Goal: Find specific fact: Find specific fact

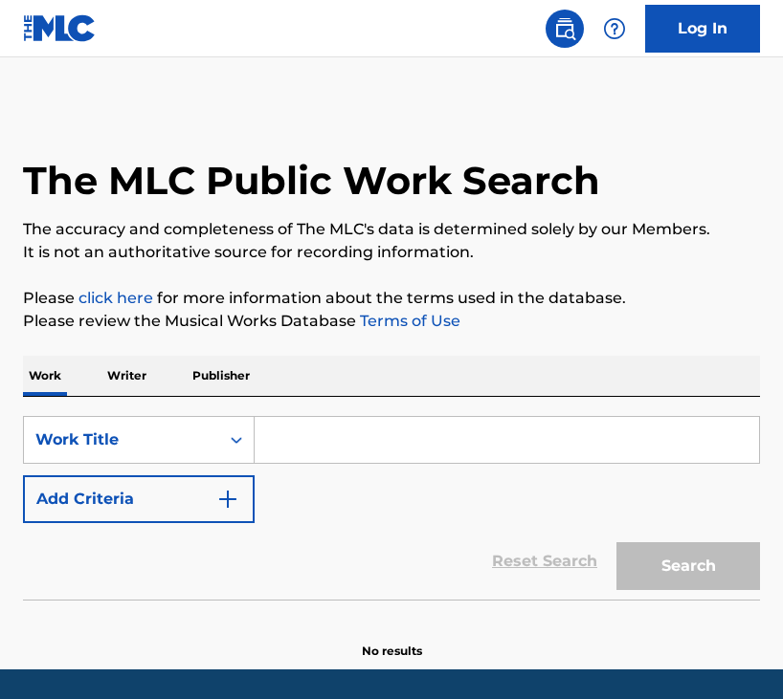
click at [127, 378] on p "Writer" at bounding box center [126, 376] width 51 height 40
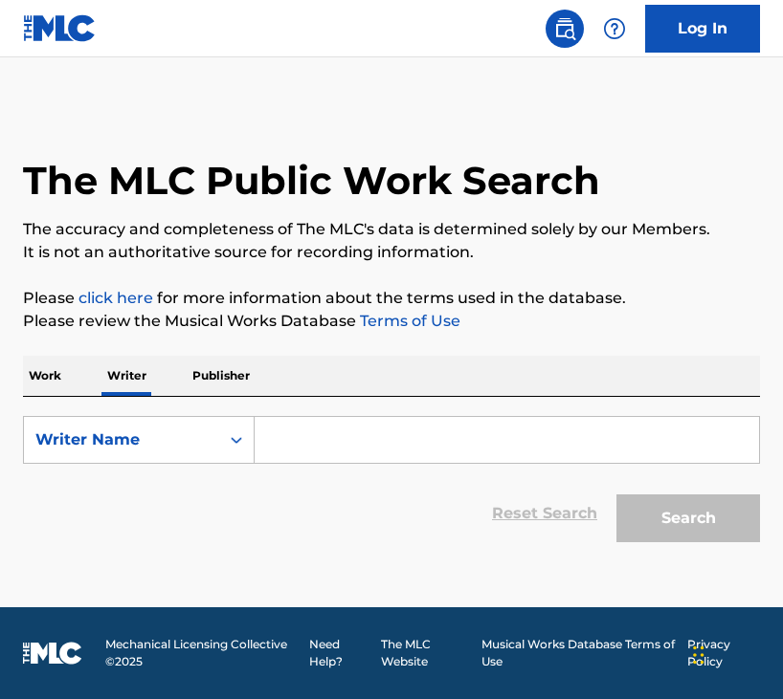
click at [328, 438] on input "Search Form" at bounding box center [506, 440] width 504 height 46
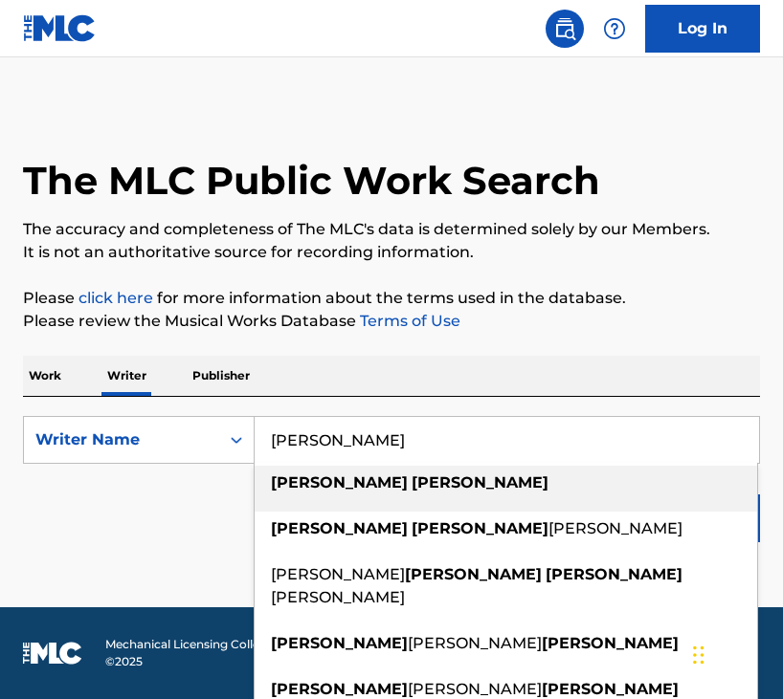
click at [325, 487] on strong "[PERSON_NAME]" at bounding box center [339, 483] width 137 height 18
type input "[PERSON_NAME]"
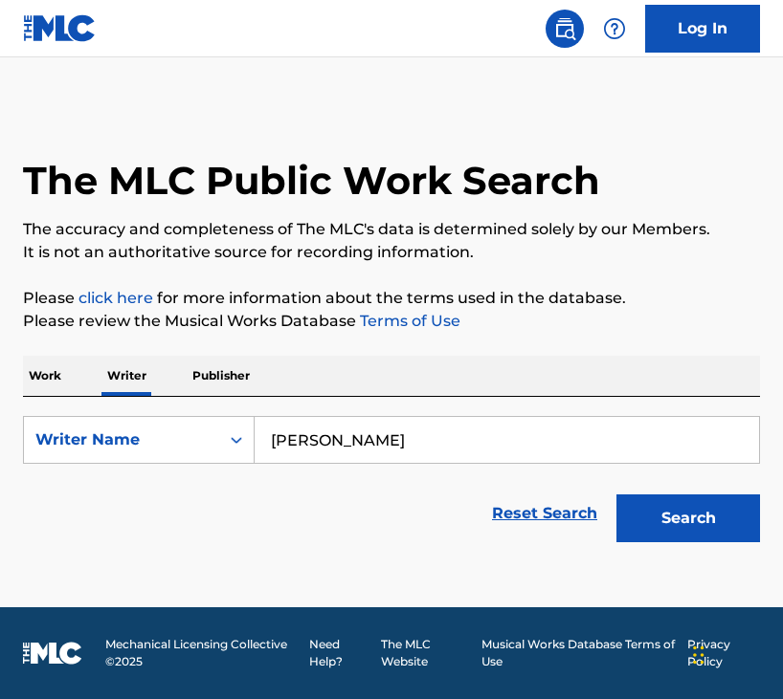
click at [684, 527] on button "Search" at bounding box center [688, 519] width 144 height 48
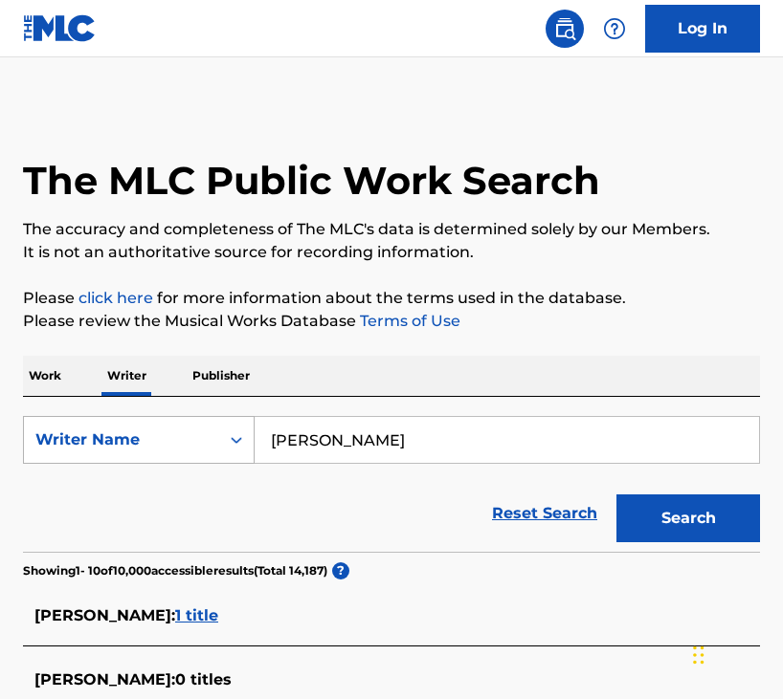
click at [213, 427] on div "Writer Name" at bounding box center [121, 440] width 195 height 36
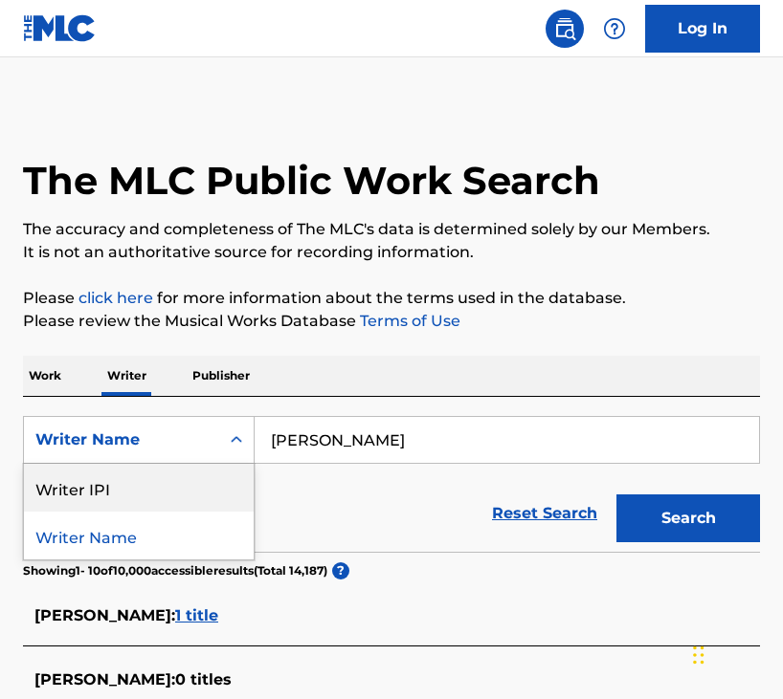
click at [194, 487] on div "Writer IPI" at bounding box center [139, 488] width 230 height 48
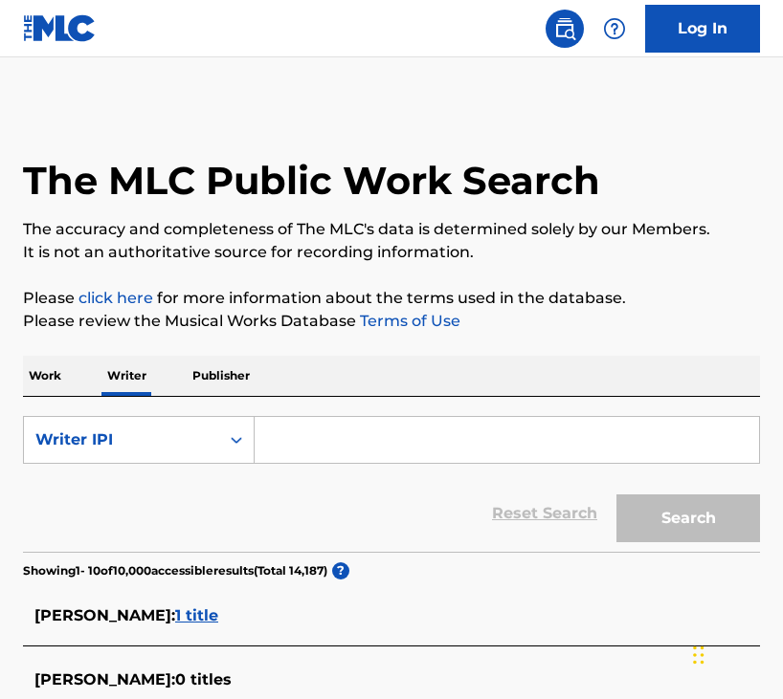
click at [398, 448] on input "Search Form" at bounding box center [506, 440] width 504 height 46
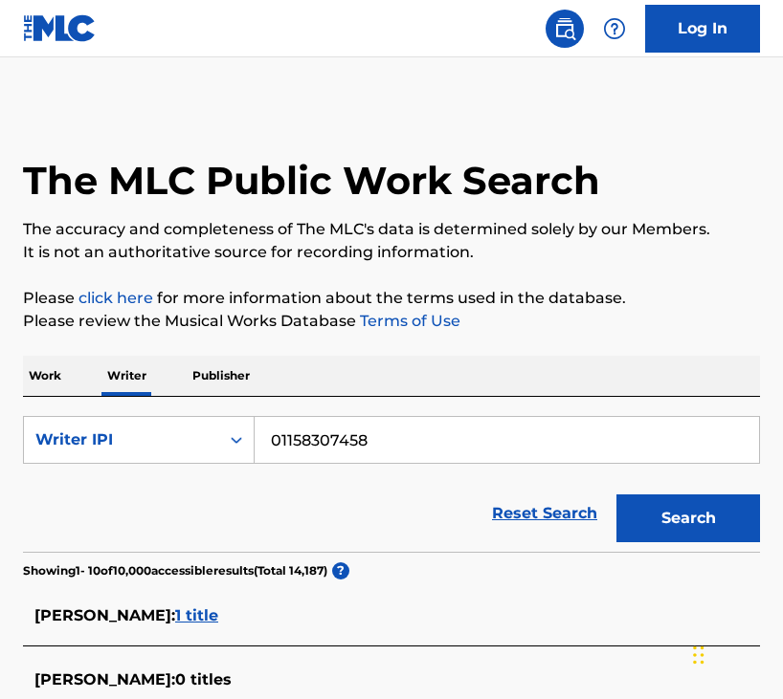
type input "01158307458"
click at [674, 514] on button "Search" at bounding box center [688, 519] width 144 height 48
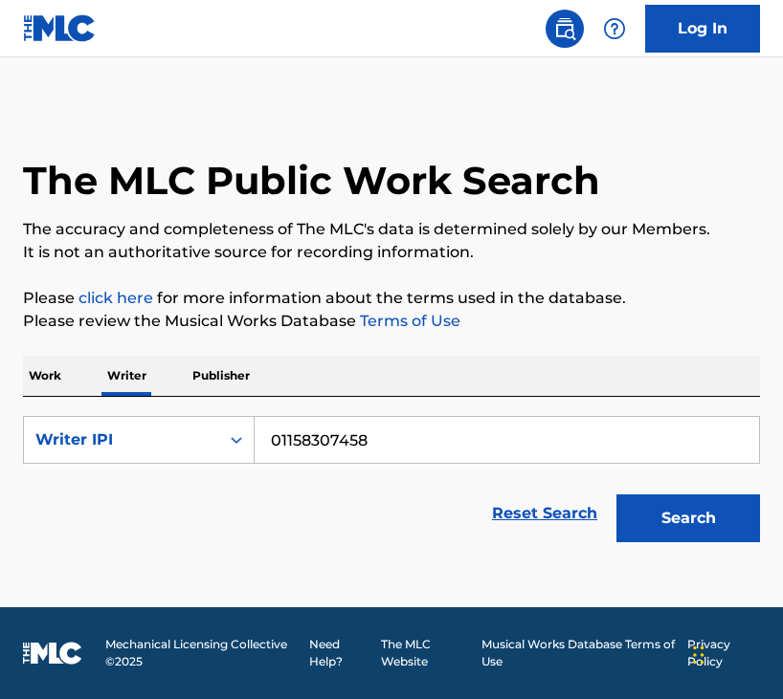
click at [376, 455] on input "01158307458" at bounding box center [506, 440] width 504 height 46
type input "01158307458"
click at [641, 524] on button "Search" at bounding box center [688, 519] width 144 height 48
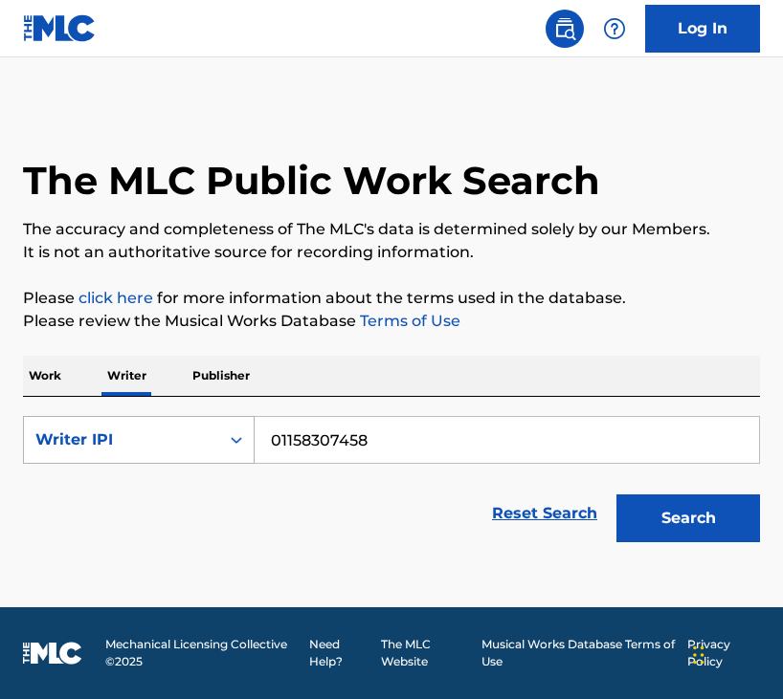
click at [197, 448] on div "Writer IPI" at bounding box center [121, 440] width 172 height 23
click at [194, 482] on div "Writer Name" at bounding box center [139, 488] width 230 height 48
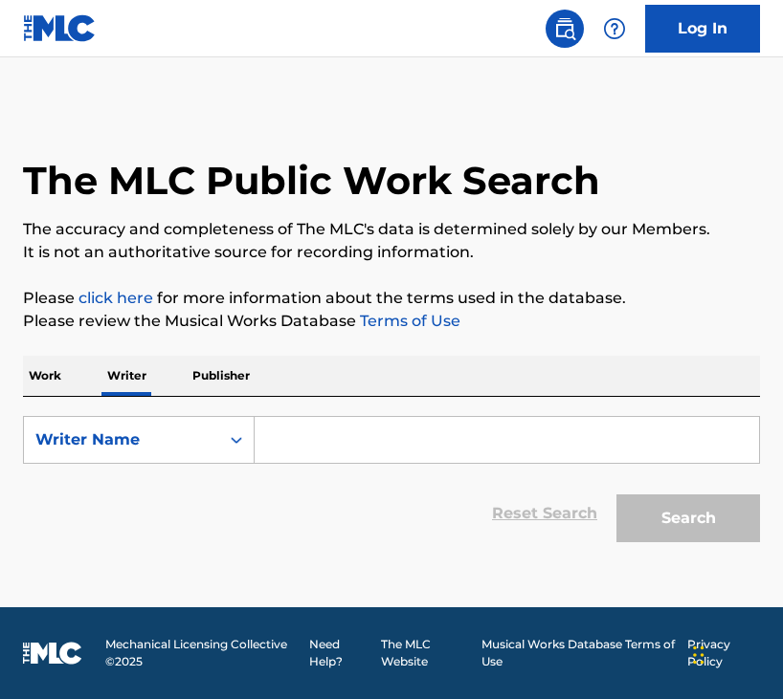
click at [343, 444] on input "Search Form" at bounding box center [506, 440] width 504 height 46
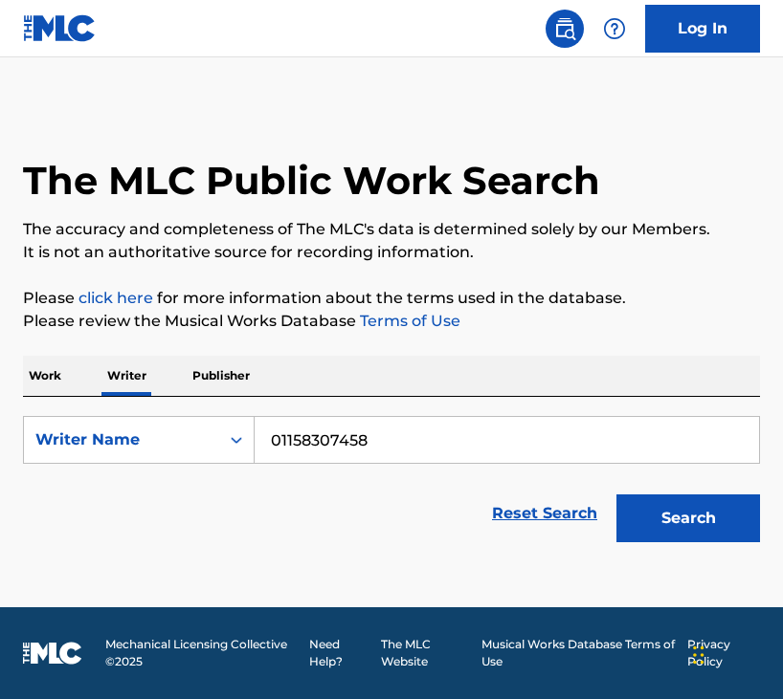
type input "01158307458"
